Goal: Transaction & Acquisition: Purchase product/service

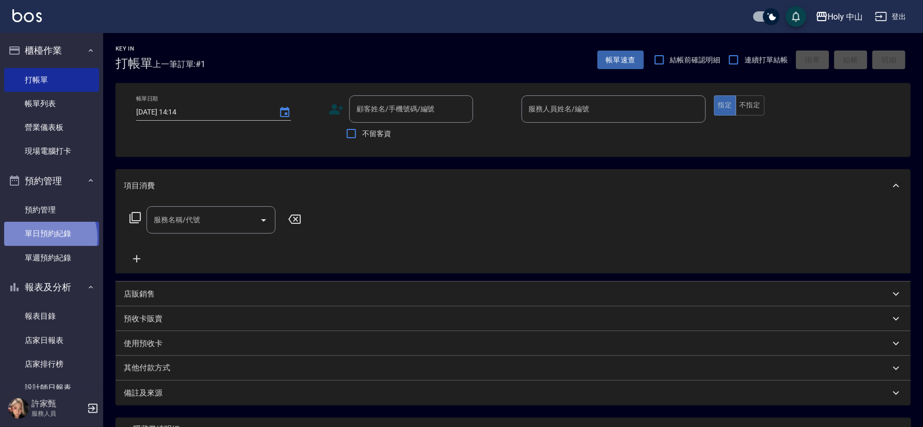
click at [39, 238] on link "單日預約紀錄" at bounding box center [51, 234] width 95 height 24
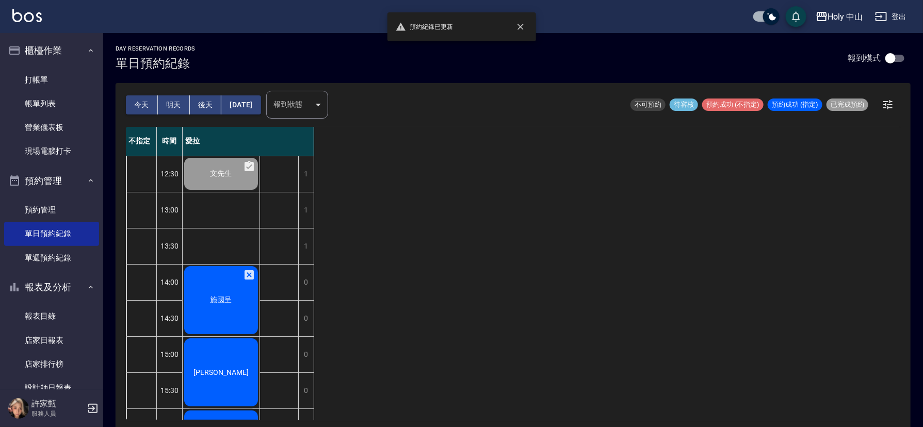
click at [220, 302] on span "施國呈" at bounding box center [221, 299] width 26 height 9
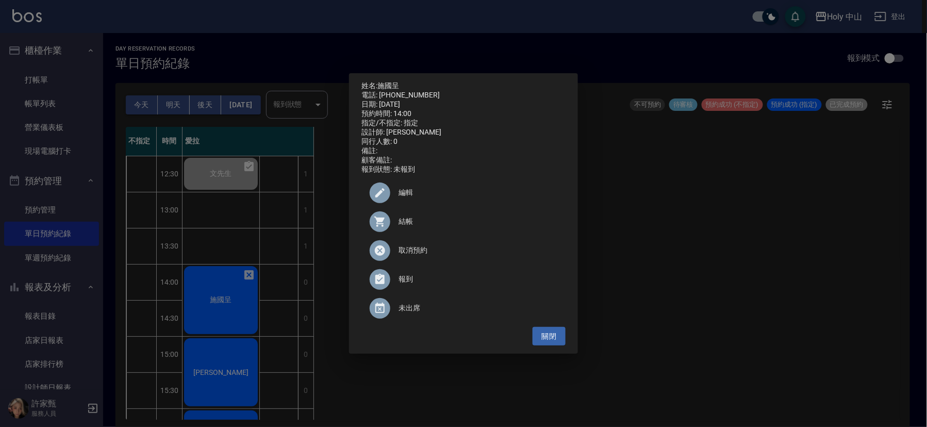
click at [404, 226] on span "結帳" at bounding box center [478, 221] width 159 height 11
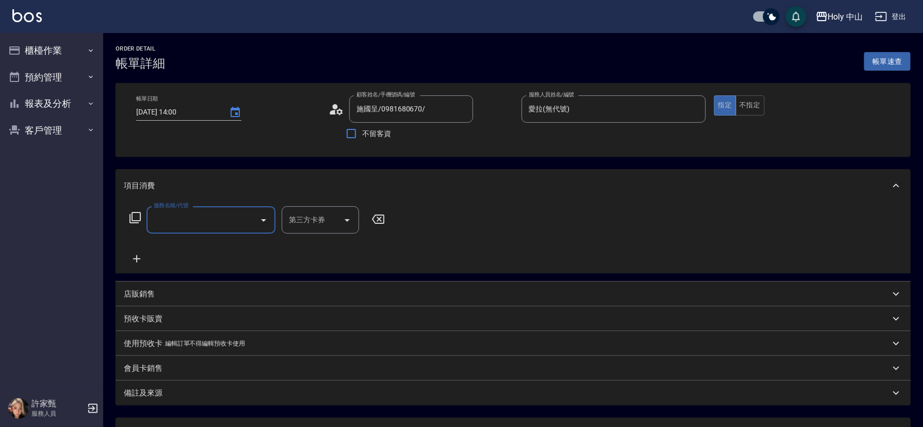
click at [177, 221] on input "服務名稱/代號" at bounding box center [203, 220] width 104 height 18
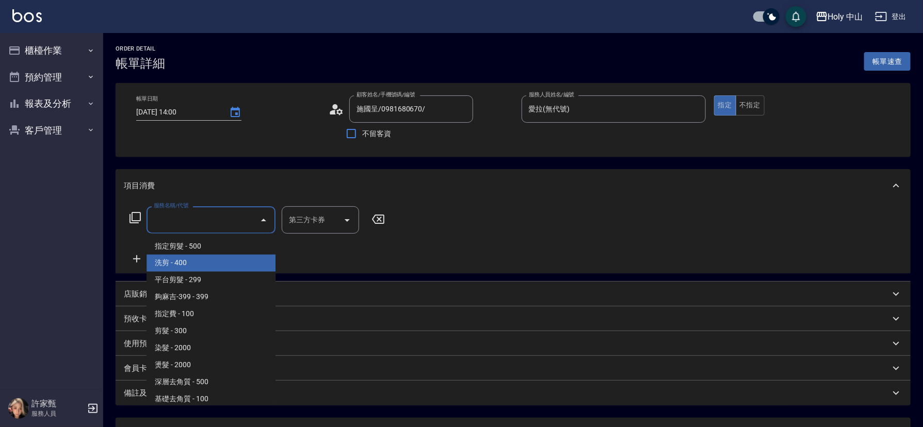
click at [177, 259] on span "洗剪 - 400" at bounding box center [210, 263] width 129 height 17
type input "洗剪(3)"
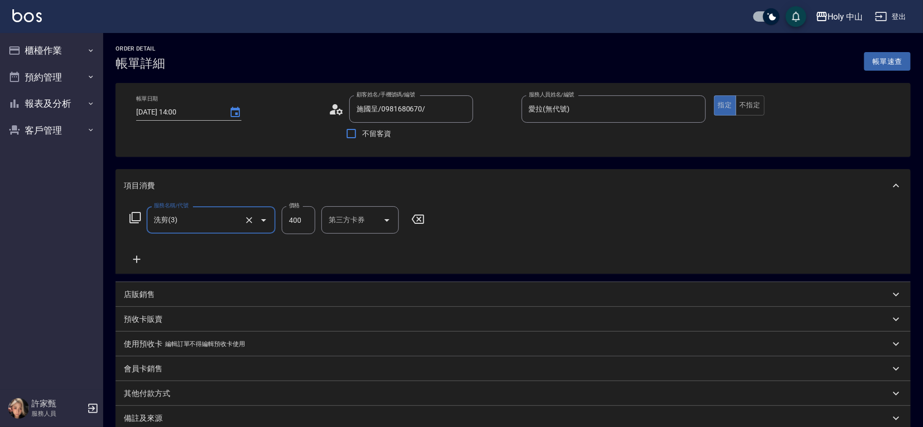
click at [310, 222] on input "400" at bounding box center [299, 220] width 34 height 28
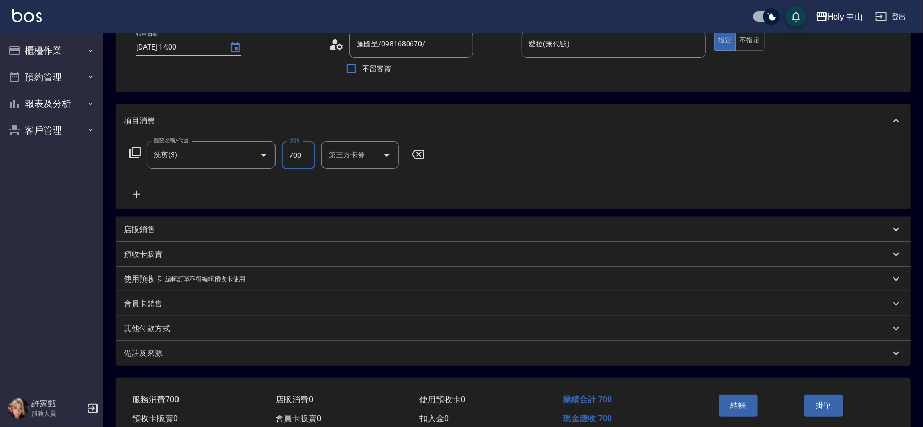
scroll to position [114, 0]
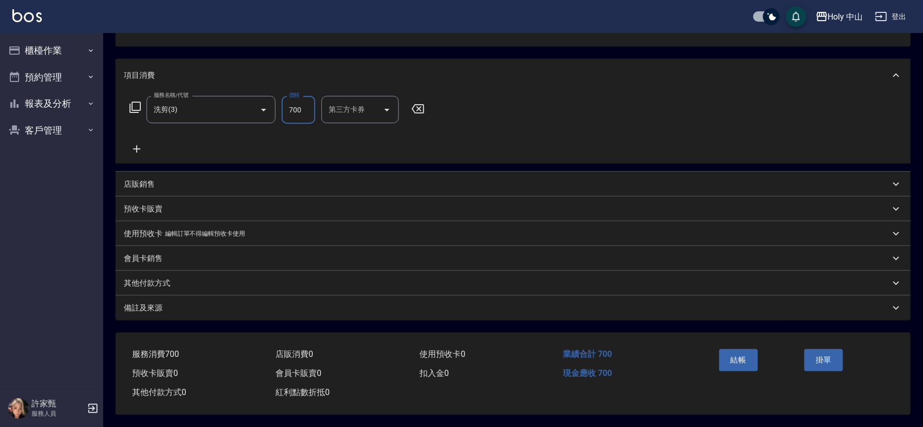
type input "700"
click at [285, 315] on div "備註及來源" at bounding box center [513, 307] width 795 height 25
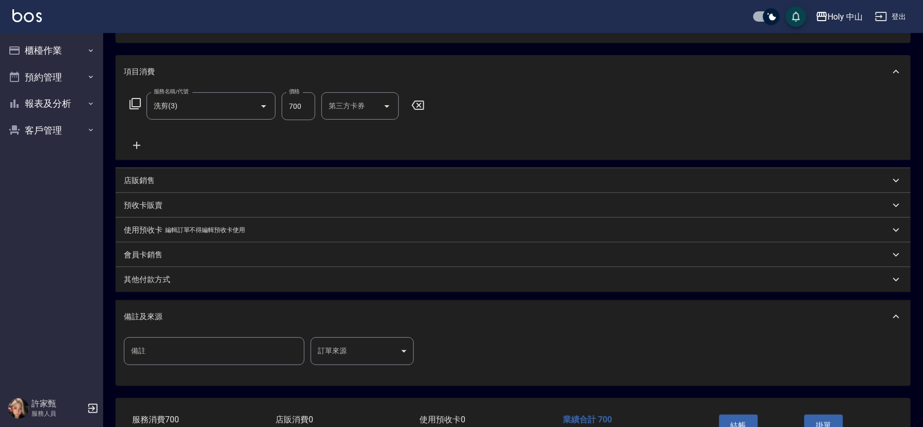
click at [343, 349] on body "Holy 中山 登出 櫃檯作業 打帳單 帳單列表 營業儀表板 現場電腦打卡 預約管理 預約管理 單日預約紀錄 單週預約紀錄 報表及分析 報表目錄 店家日報表 …" at bounding box center [461, 189] width 923 height 606
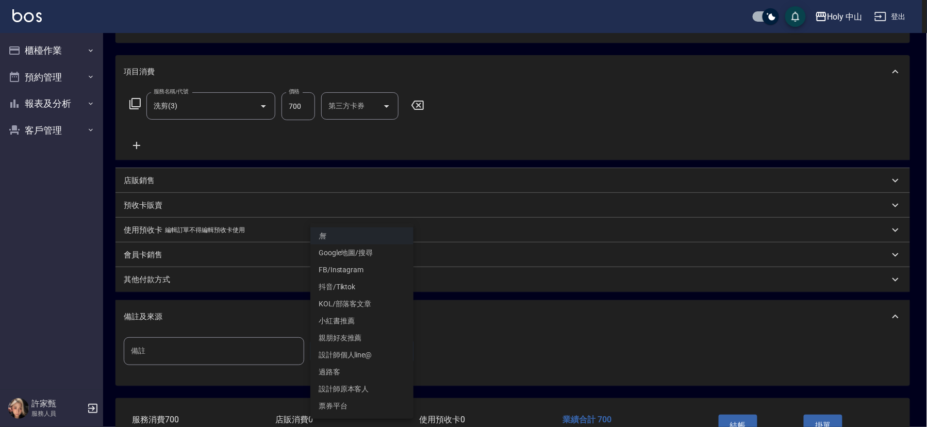
click at [364, 389] on li "設計師原本客人" at bounding box center [361, 389] width 103 height 17
type input "設計師原本客人"
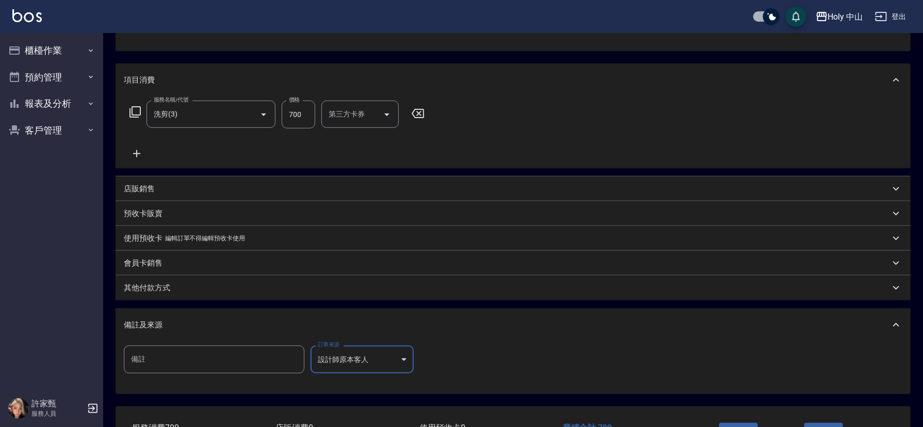
scroll to position [183, 0]
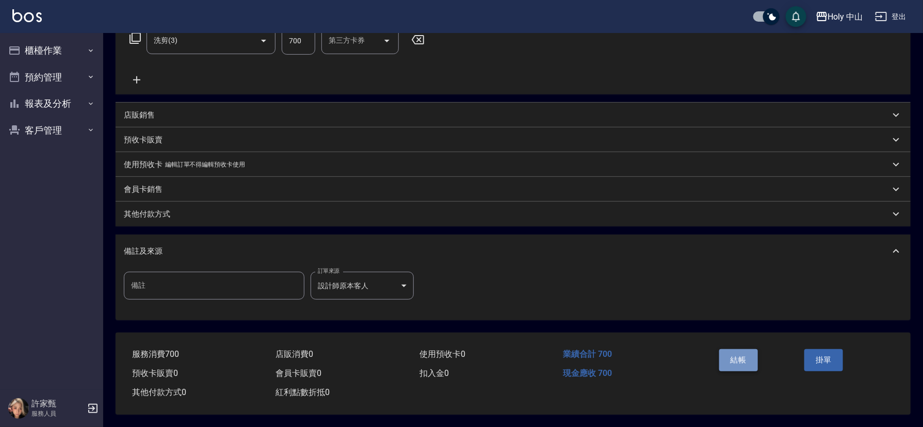
click at [736, 352] on button "結帳" at bounding box center [738, 360] width 39 height 22
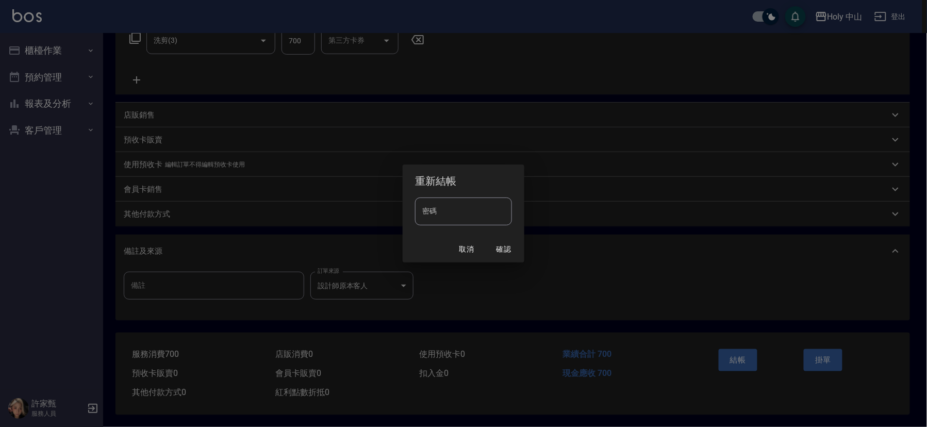
click at [637, 300] on div "重新結帳 密碼 密碼 取消 確認" at bounding box center [463, 213] width 927 height 427
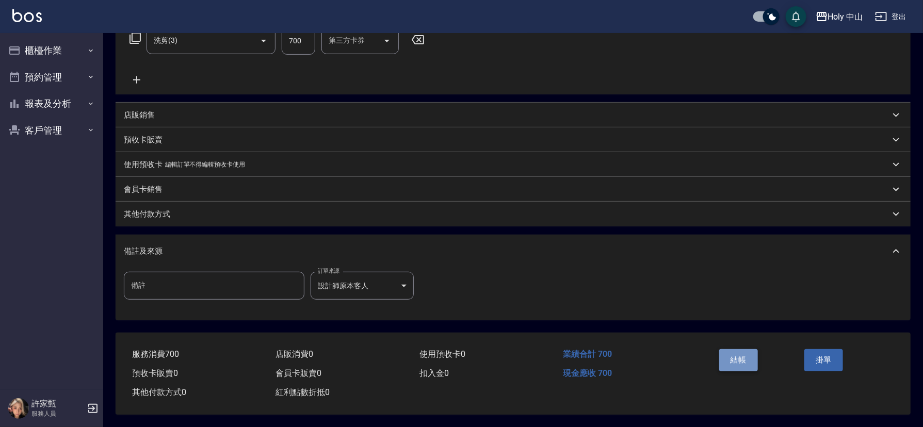
click at [729, 359] on button "結帳" at bounding box center [738, 360] width 39 height 22
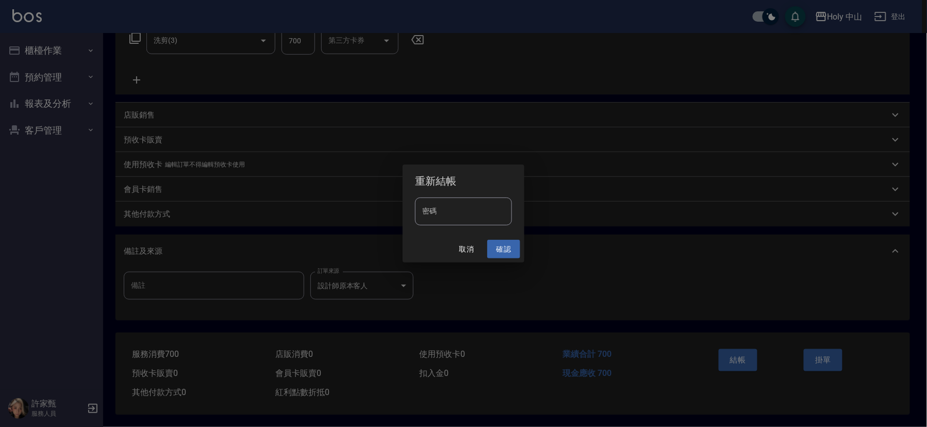
click at [506, 249] on button "確認" at bounding box center [503, 249] width 33 height 19
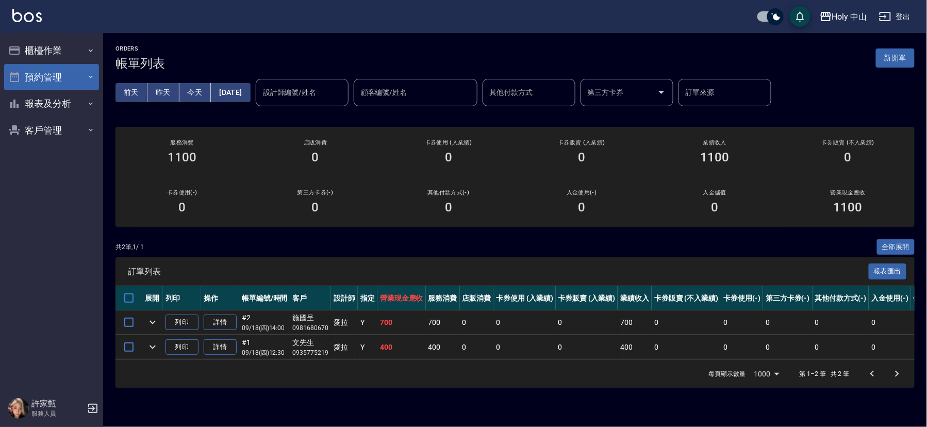
click at [72, 72] on button "預約管理" at bounding box center [51, 77] width 95 height 27
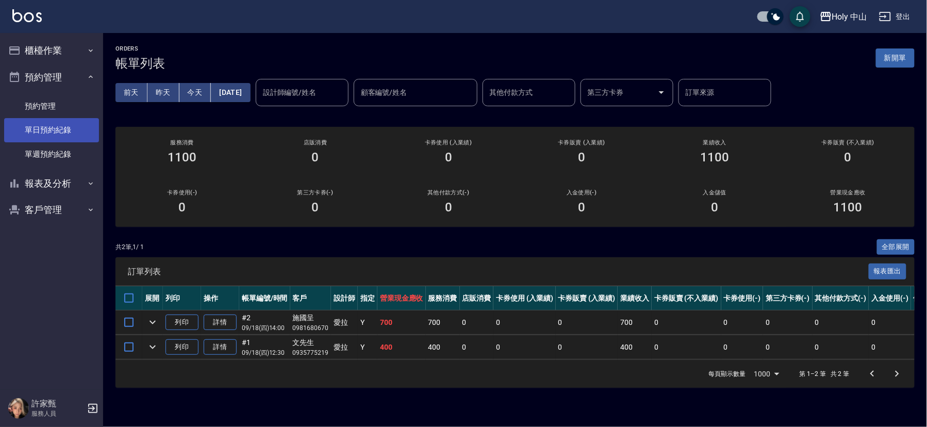
click at [79, 130] on link "單日預約紀錄" at bounding box center [51, 130] width 95 height 24
